Goal: Obtain resource: Obtain resource

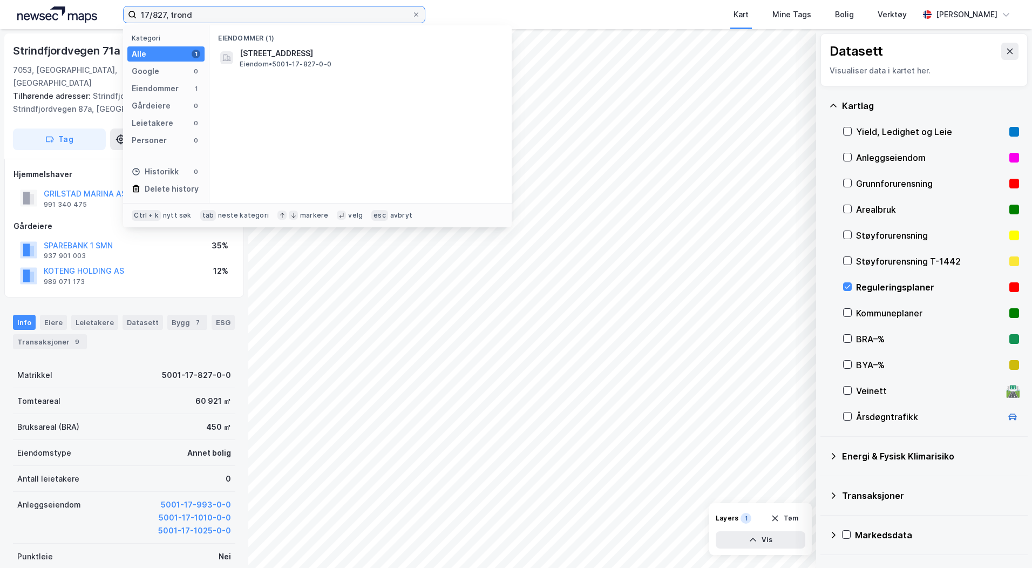
drag, startPoint x: 212, startPoint y: 18, endPoint x: 100, endPoint y: 8, distance: 111.7
click at [100, 8] on div "17/827, trond Kategori Alle 1 Google 0 Eiendommer 1 Gårdeiere 0 Leietakere 0 Pe…" at bounding box center [516, 14] width 1032 height 29
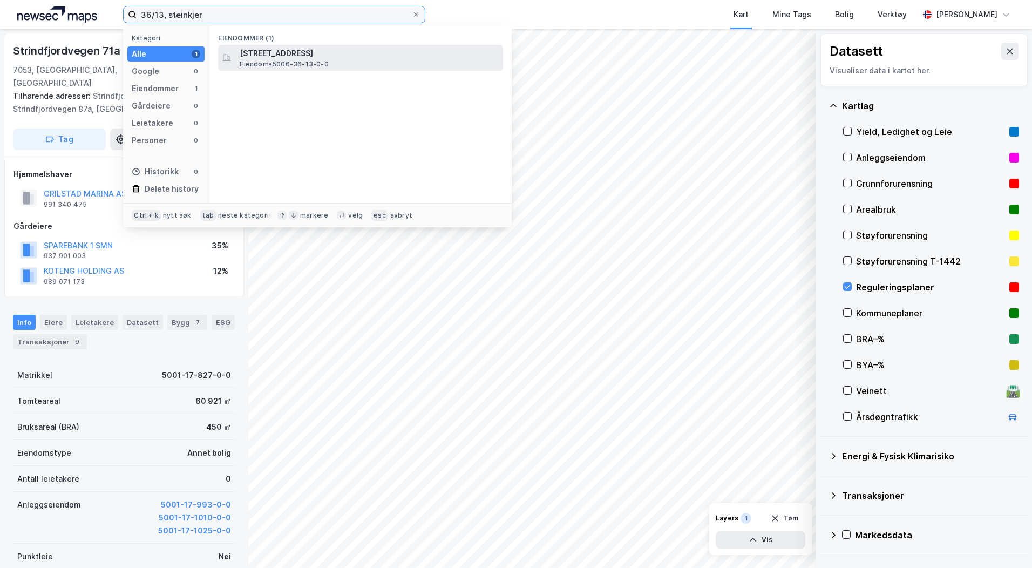
type input "36/13, steinkjer"
click at [283, 60] on span "Eiendom • 5006-36-13-0-0" at bounding box center [284, 64] width 89 height 9
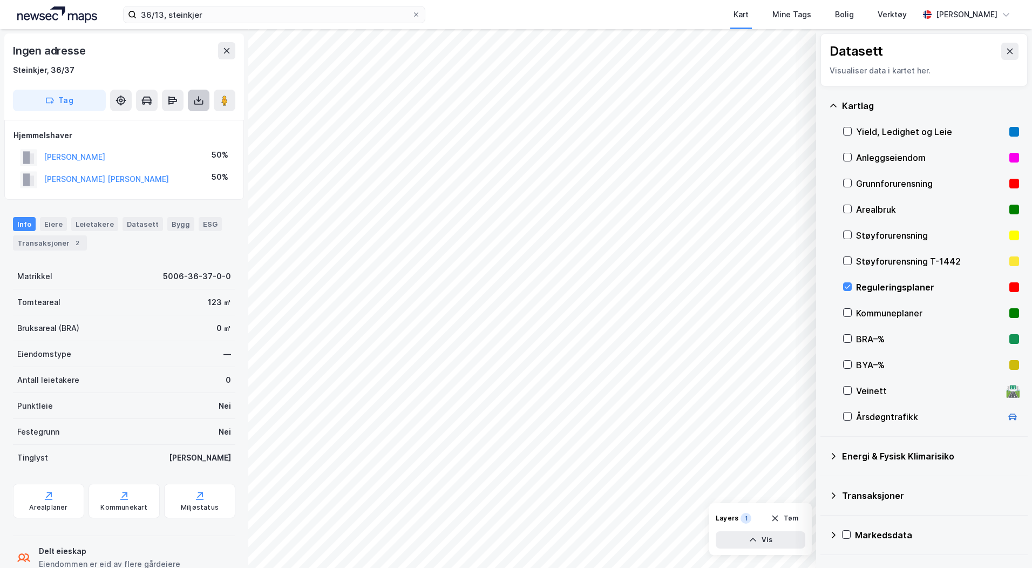
click at [194, 107] on button at bounding box center [199, 101] width 22 height 22
click at [197, 99] on icon at bounding box center [198, 100] width 11 height 11
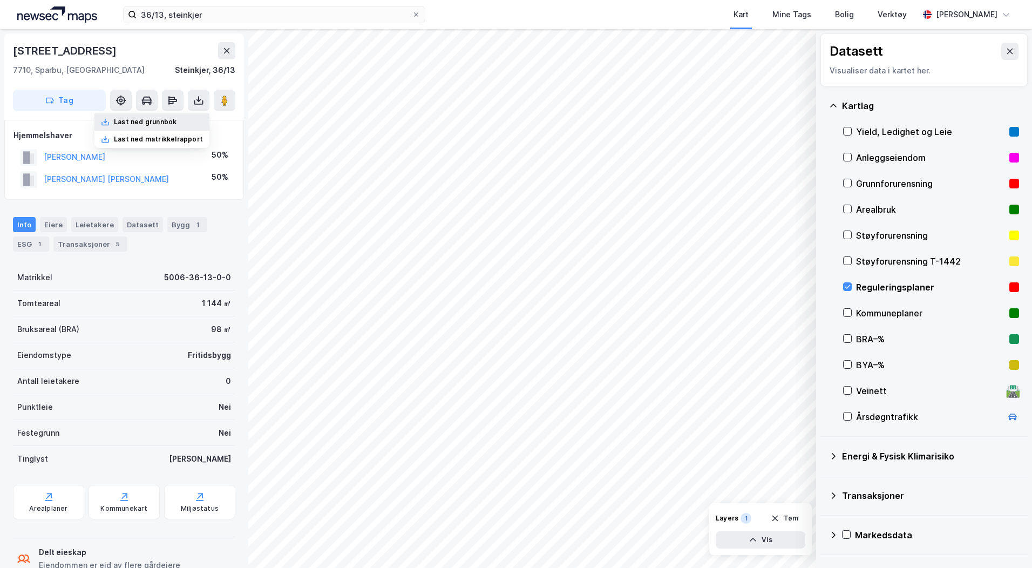
click at [164, 116] on div "Last ned grunnbok" at bounding box center [151, 121] width 115 height 17
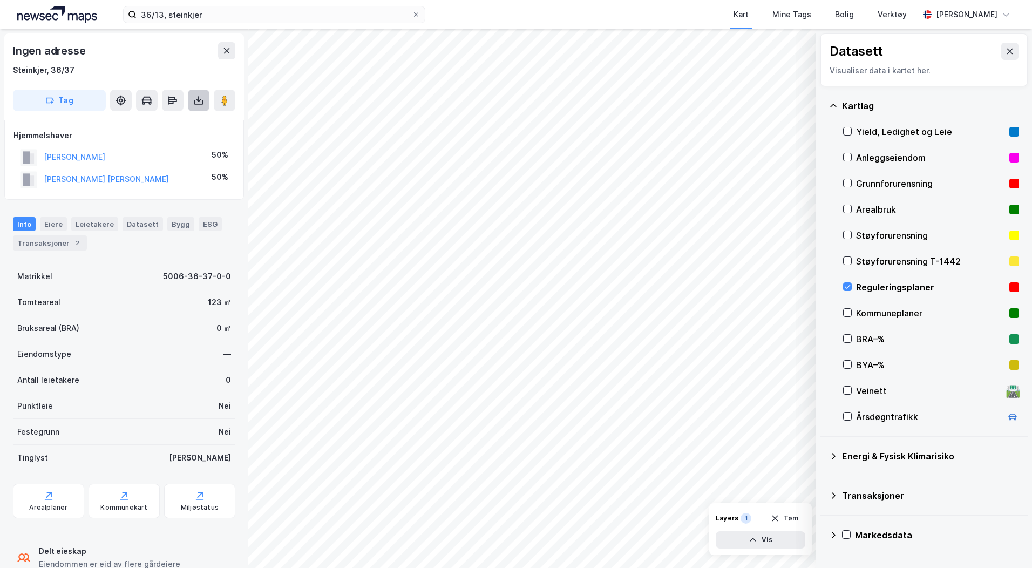
click at [198, 106] on button at bounding box center [199, 101] width 22 height 22
click at [167, 122] on div "Last ned grunnbok" at bounding box center [145, 122] width 63 height 9
click at [191, 98] on button at bounding box center [199, 101] width 22 height 22
click at [174, 116] on div "Last ned grunnbok" at bounding box center [151, 121] width 115 height 17
